Goal: Transaction & Acquisition: Purchase product/service

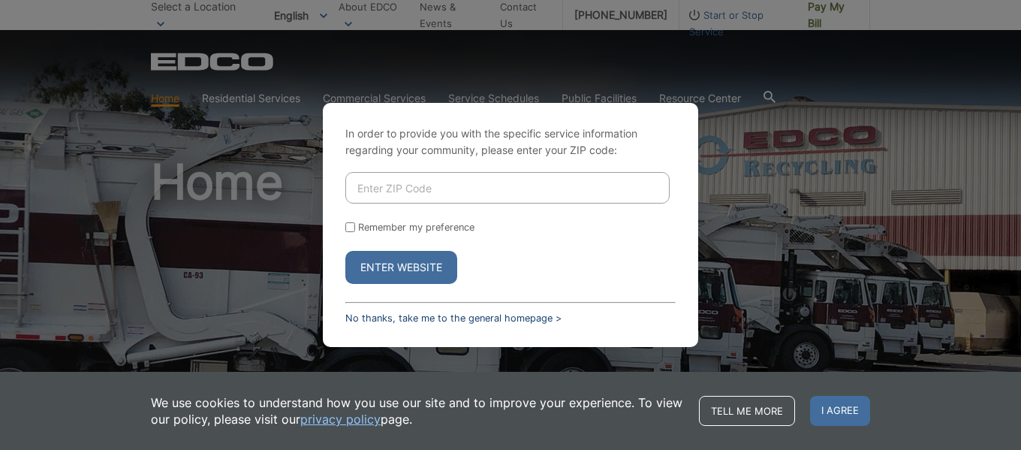
click at [478, 320] on link "No thanks, take me to the general homepage >" at bounding box center [453, 317] width 216 height 11
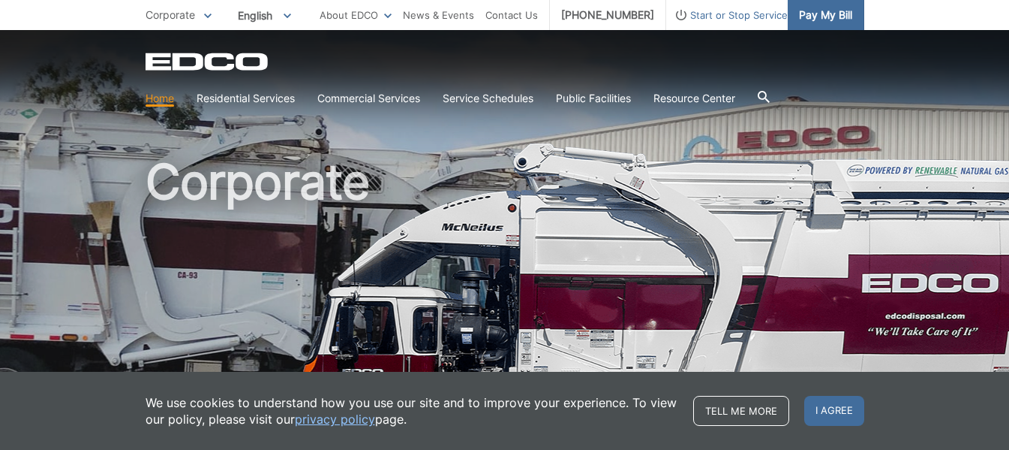
click at [829, 16] on span "Pay My Bill" at bounding box center [825, 15] width 53 height 17
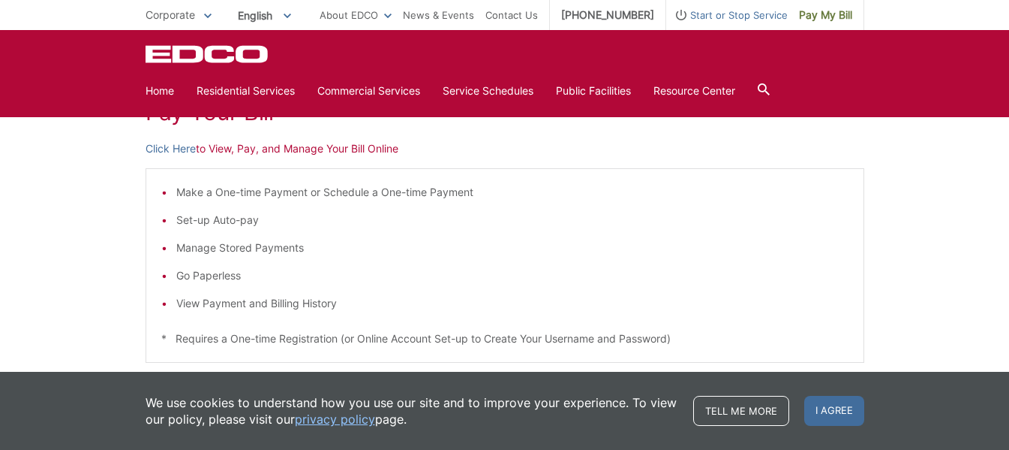
scroll to position [130, 0]
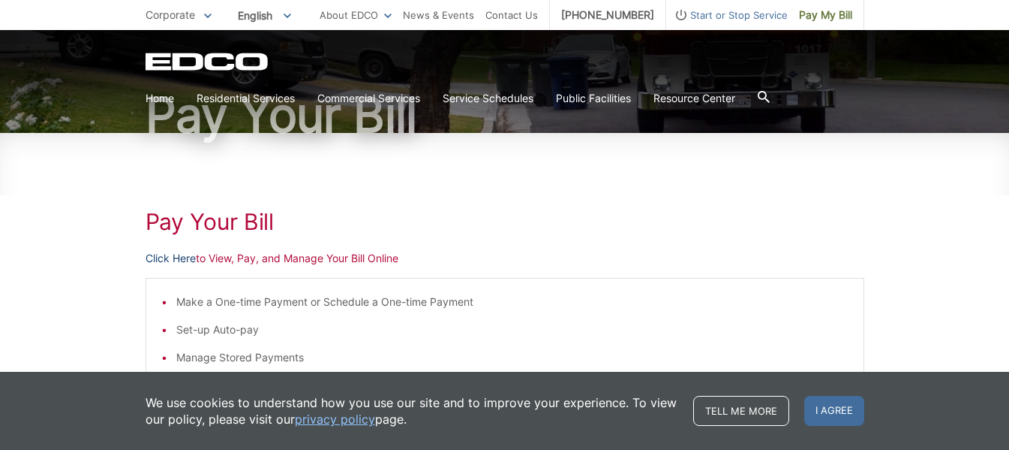
click at [175, 263] on link "Click Here" at bounding box center [171, 258] width 50 height 17
click at [182, 257] on link "Click Here" at bounding box center [171, 258] width 50 height 17
click at [164, 260] on link "Click Here" at bounding box center [171, 258] width 50 height 17
